Goal: Information Seeking & Learning: Compare options

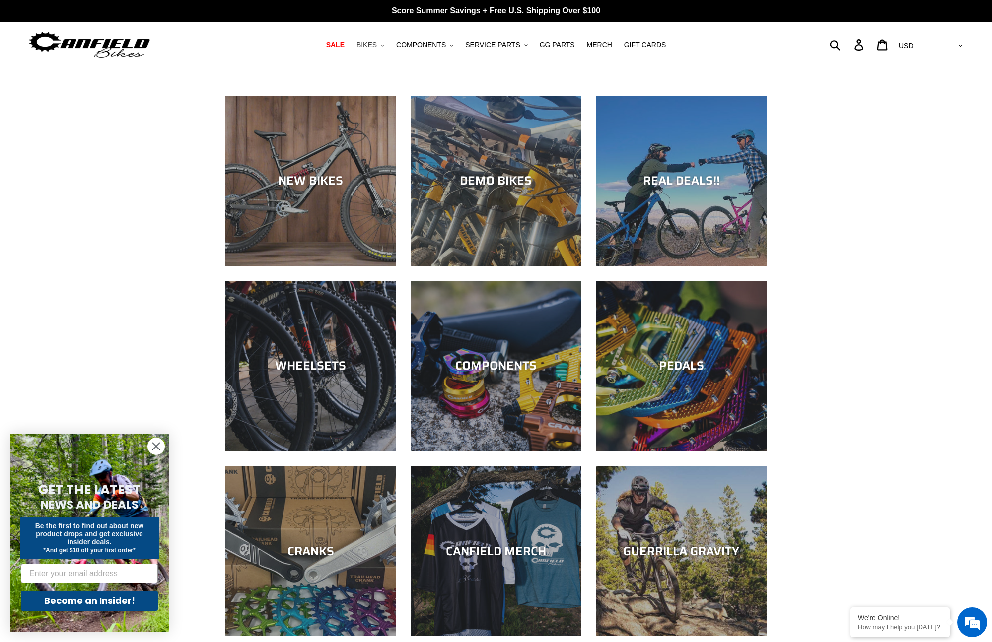
click at [384, 45] on icon ".cls-1{fill:#231f20}" at bounding box center [382, 45] width 3 height 3
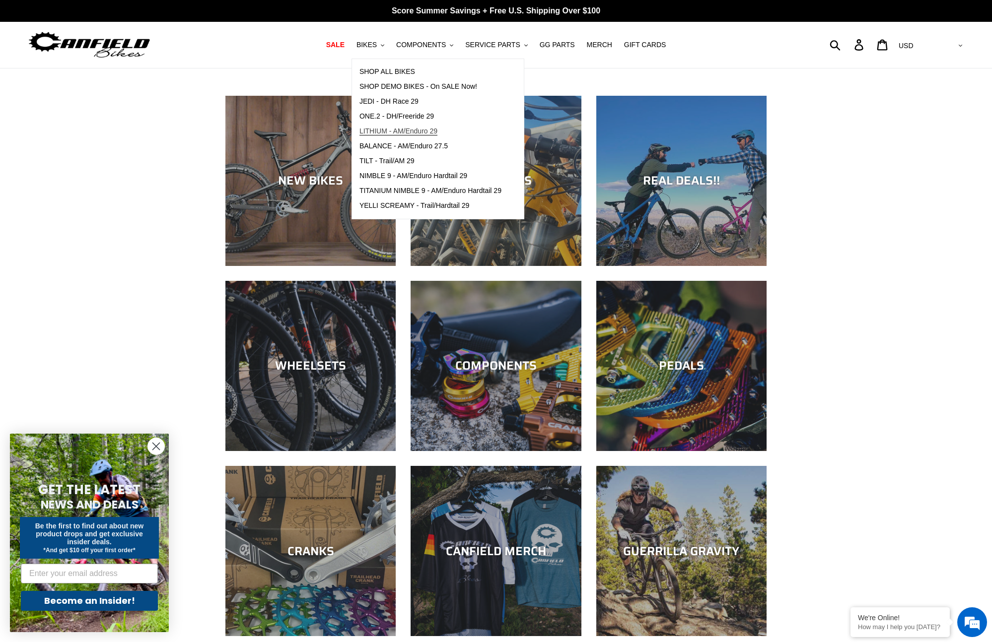
click at [413, 132] on span "LITHIUM - AM/Enduro 29" at bounding box center [398, 131] width 78 height 8
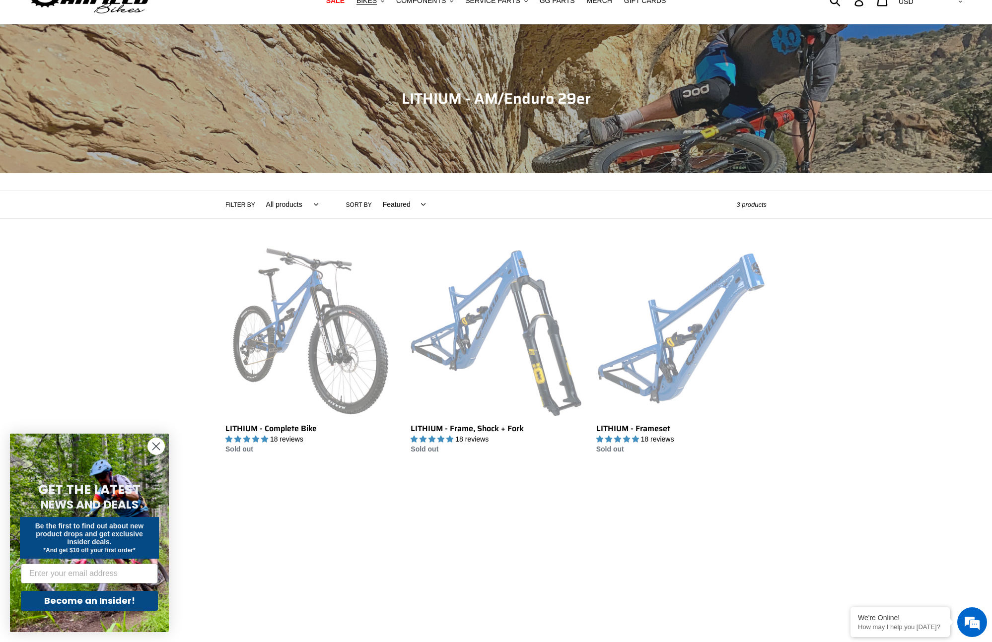
scroll to position [45, 0]
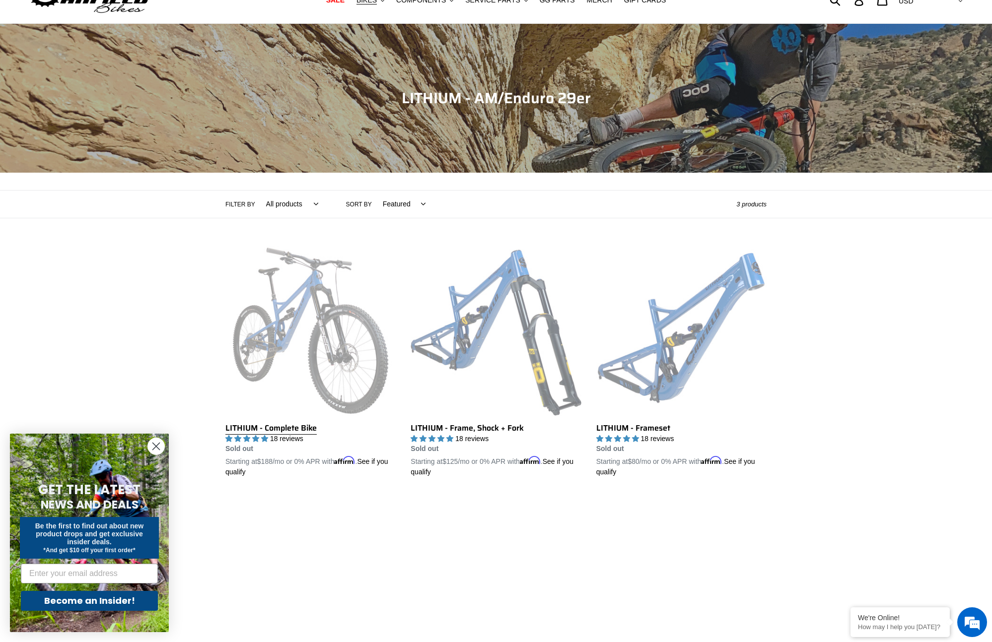
click at [278, 430] on link "LITHIUM - Complete Bike" at bounding box center [310, 362] width 170 height 232
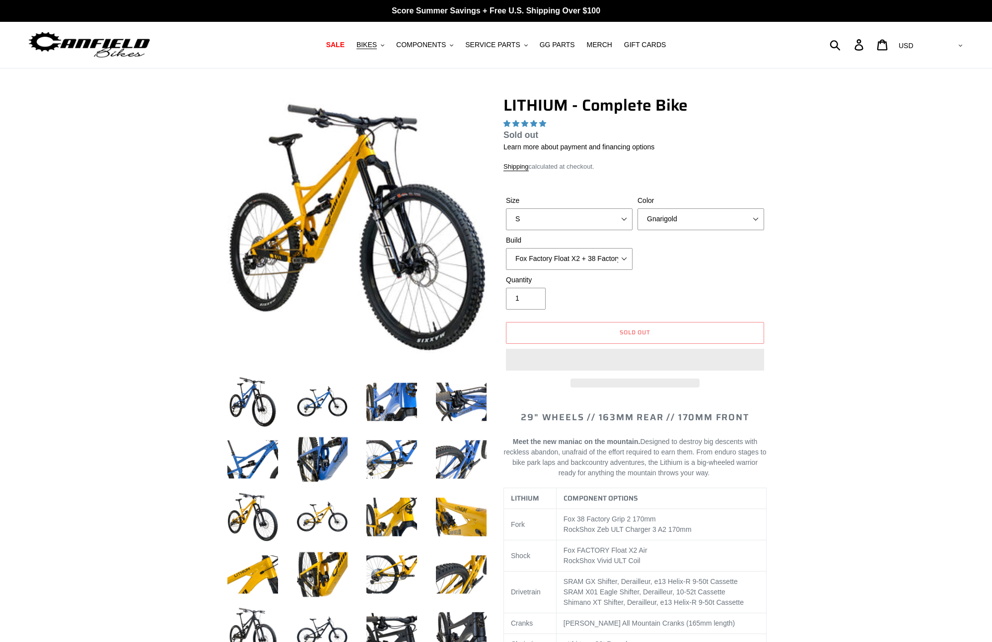
select select "highest-rating"
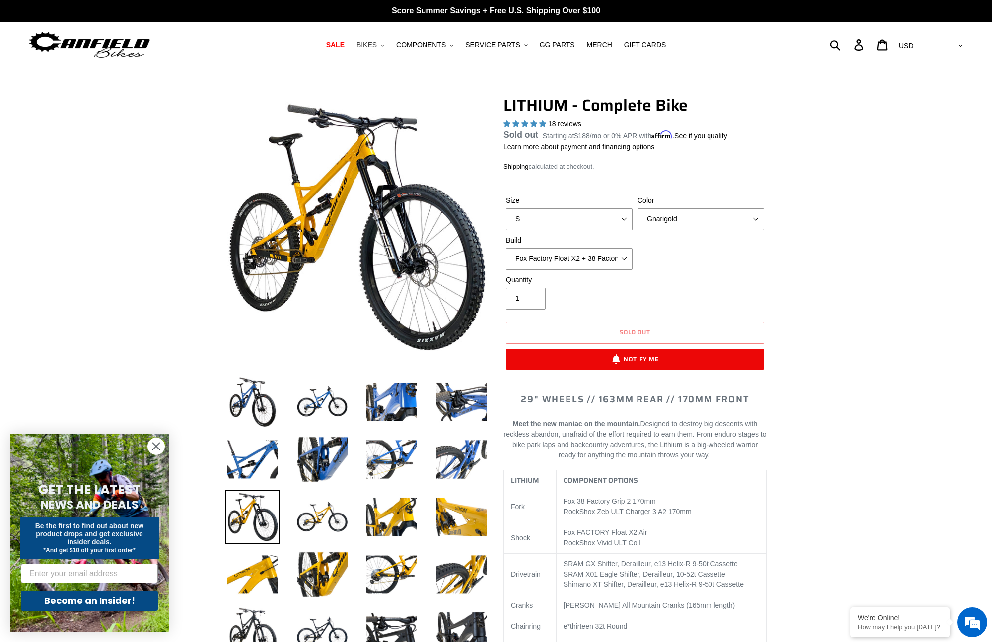
click at [375, 43] on span "BIKES" at bounding box center [366, 45] width 20 height 8
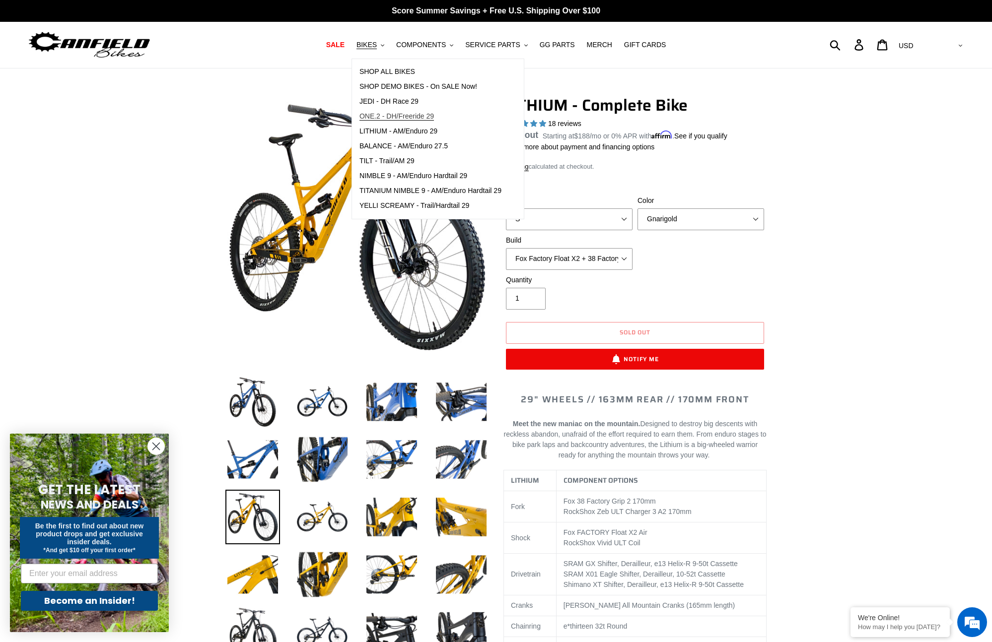
click at [398, 116] on span "ONE.2 - DH/Freeride 29" at bounding box center [396, 116] width 74 height 8
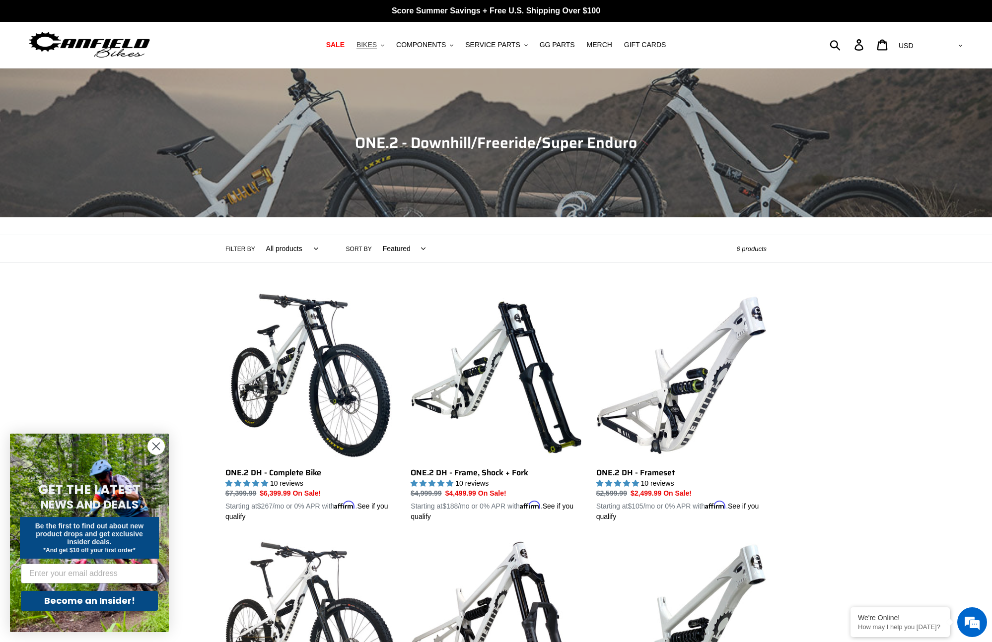
click at [375, 44] on span "BIKES" at bounding box center [366, 45] width 20 height 8
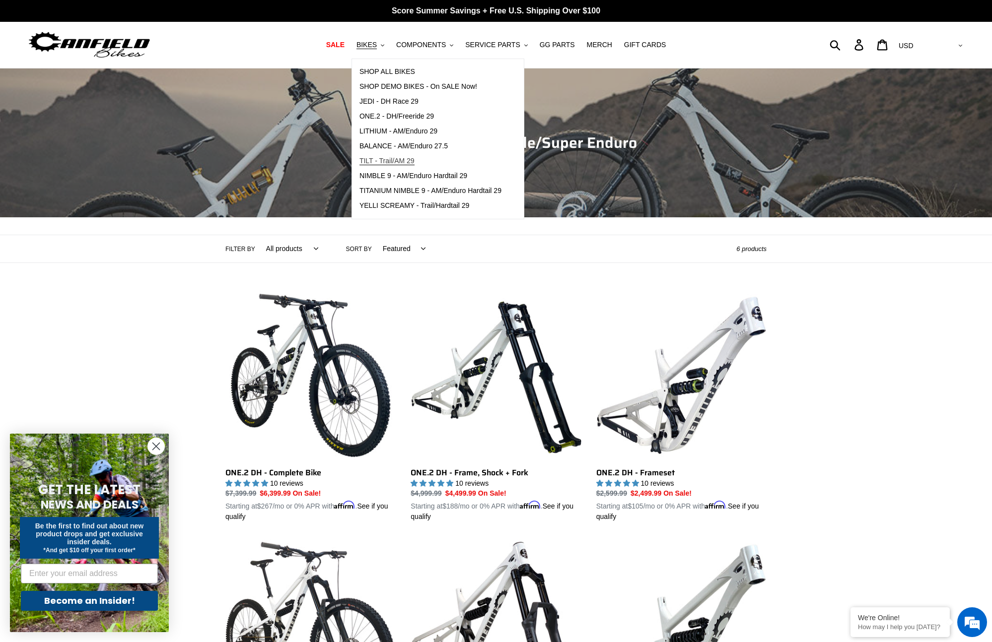
click at [404, 161] on span "TILT - Trail/AM 29" at bounding box center [386, 161] width 55 height 8
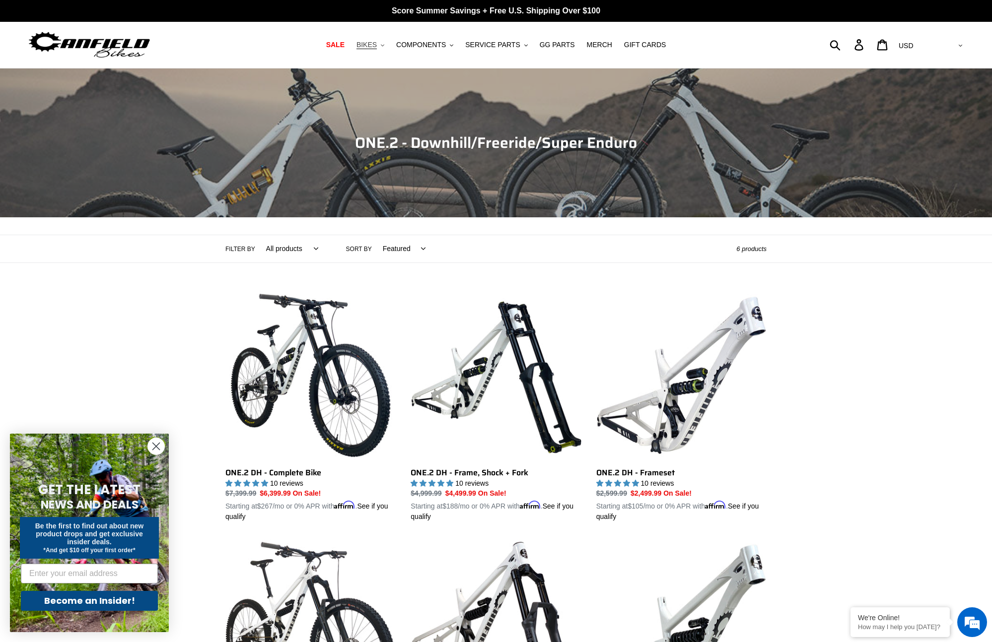
click at [376, 50] on button "BIKES .cls-1{fill:#231f20}" at bounding box center [370, 44] width 38 height 13
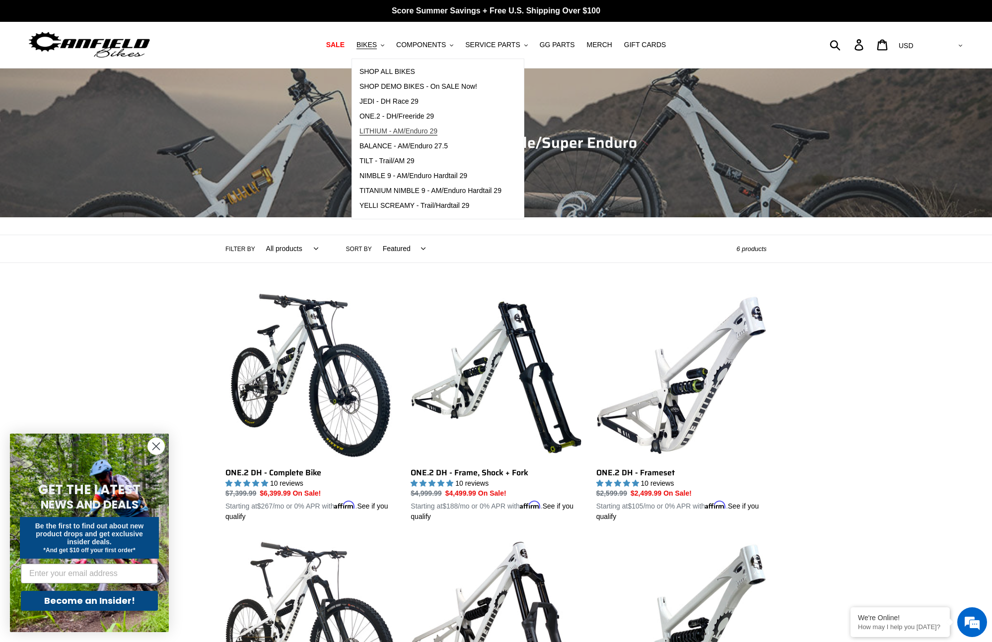
click at [398, 130] on span "LITHIUM - AM/Enduro 29" at bounding box center [398, 131] width 78 height 8
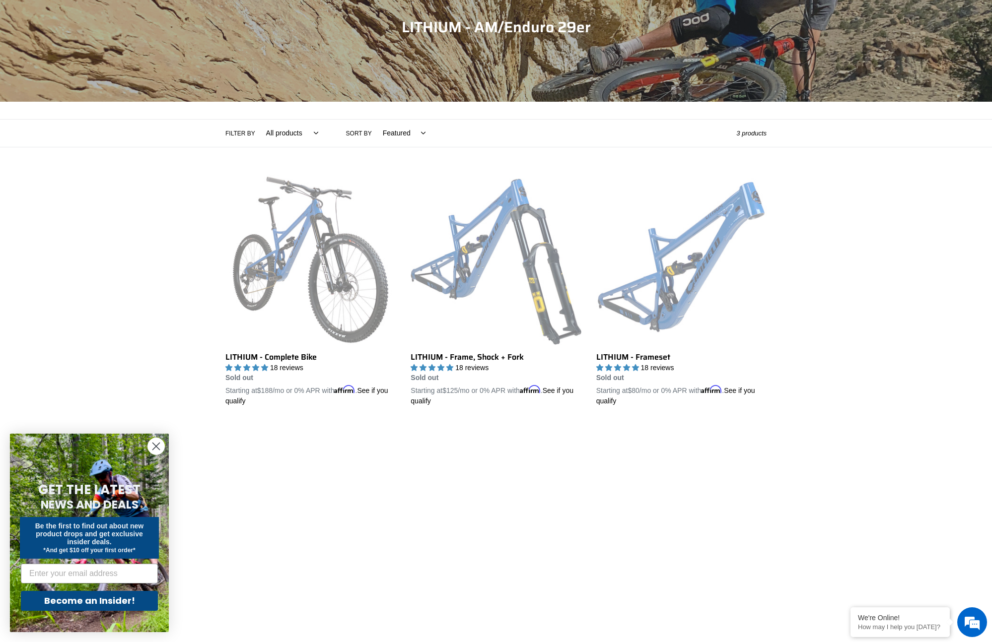
scroll to position [115, 0]
click at [697, 236] on link "LITHIUM - Frameset" at bounding box center [681, 291] width 170 height 232
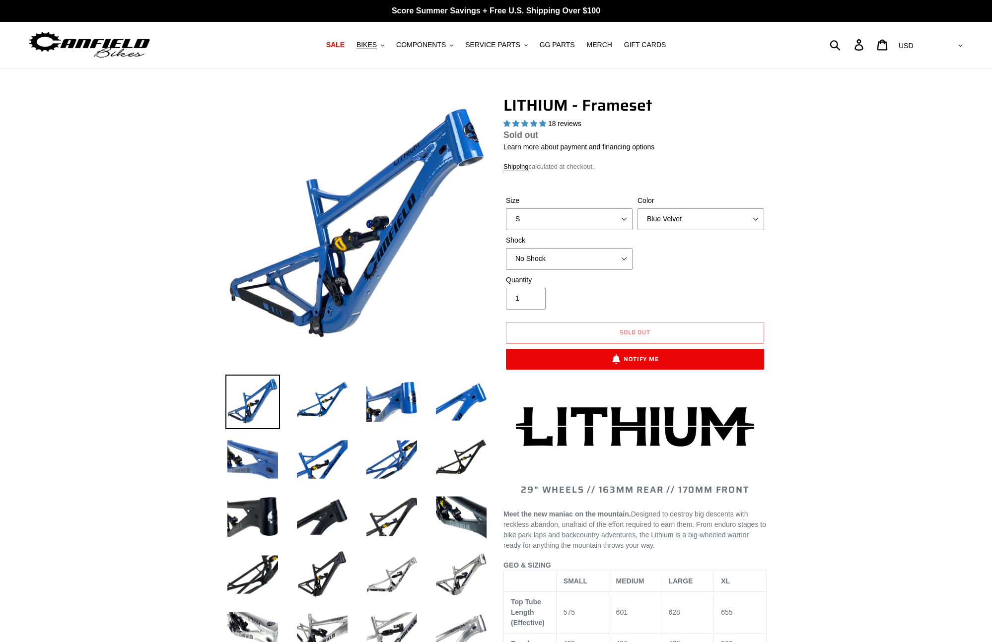
select select "highest-rating"
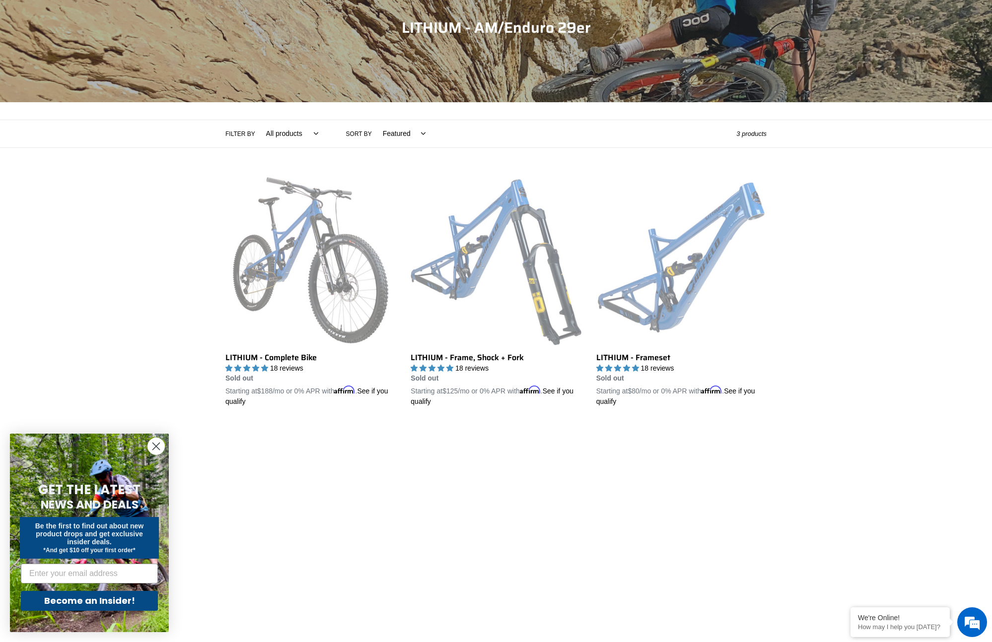
click at [916, 326] on div "Collection: LITHIUM - AM/Enduro 29er Filter by All products 29er BFCM23 BFCM24 …" at bounding box center [496, 180] width 992 height 454
click at [168, 292] on div "Collection: LITHIUM - AM/Enduro 29er Filter by All products 29er BFCM23 BFCM24 …" at bounding box center [496, 180] width 992 height 454
click at [151, 450] on circle "Close dialog" at bounding box center [156, 446] width 16 height 16
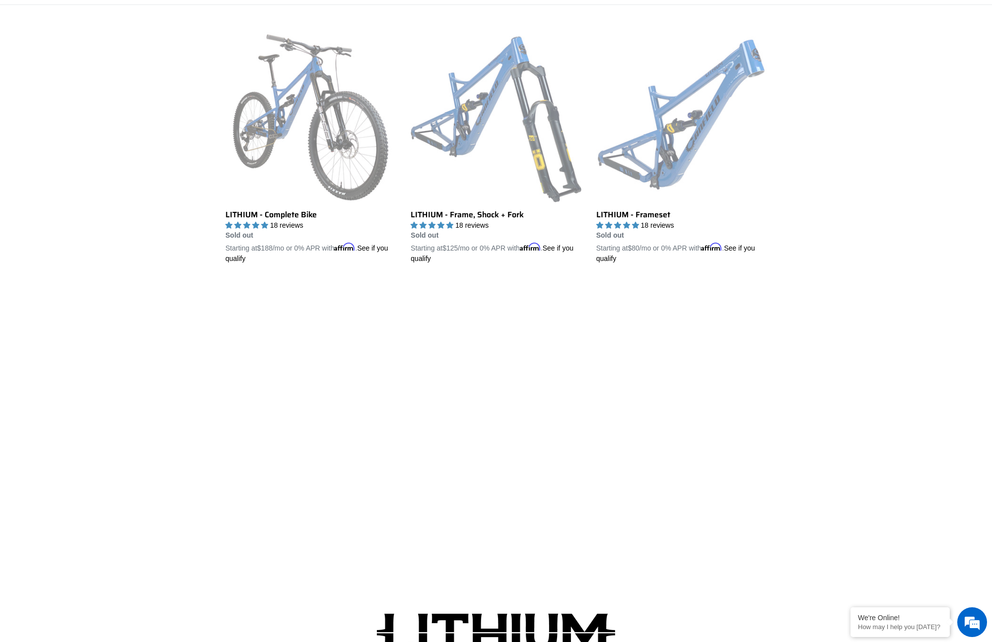
scroll to position [257, 0]
